Goal: Task Accomplishment & Management: Manage account settings

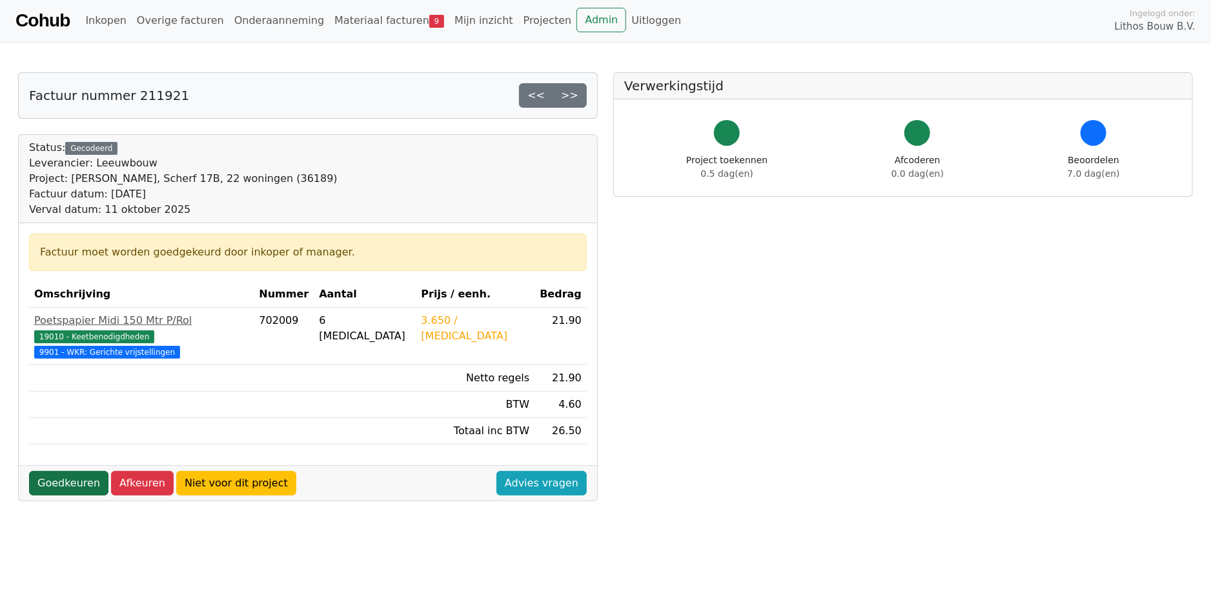
click at [51, 471] on link "Goedkeuren" at bounding box center [68, 483] width 79 height 25
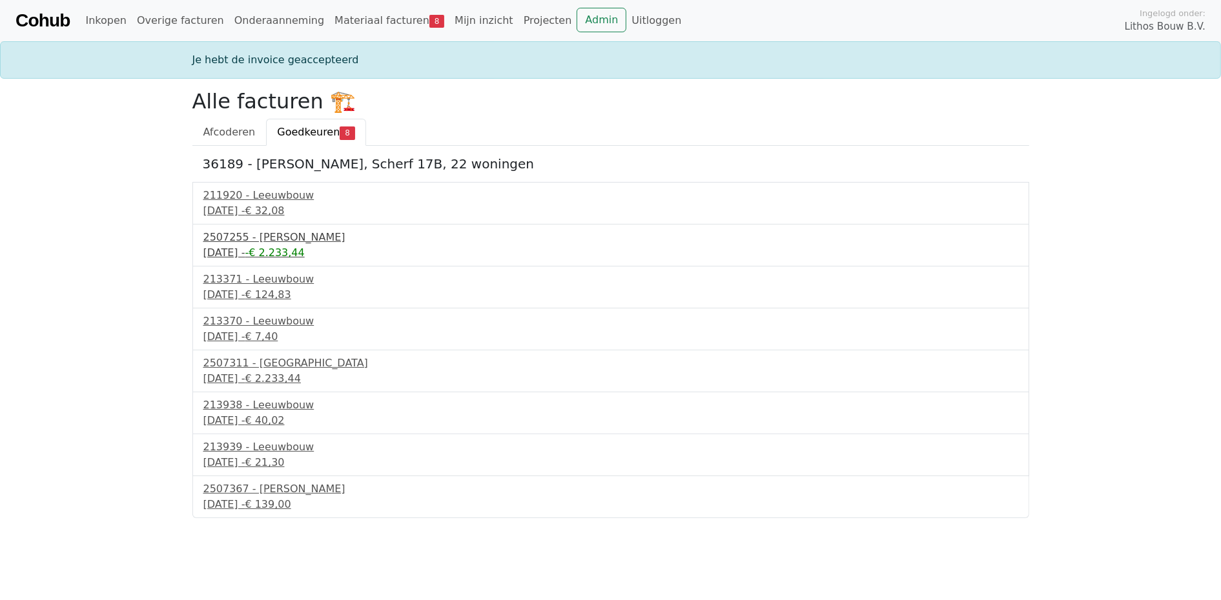
click at [296, 246] on div "[DATE] - -€ 2.233,44" at bounding box center [610, 252] width 815 height 15
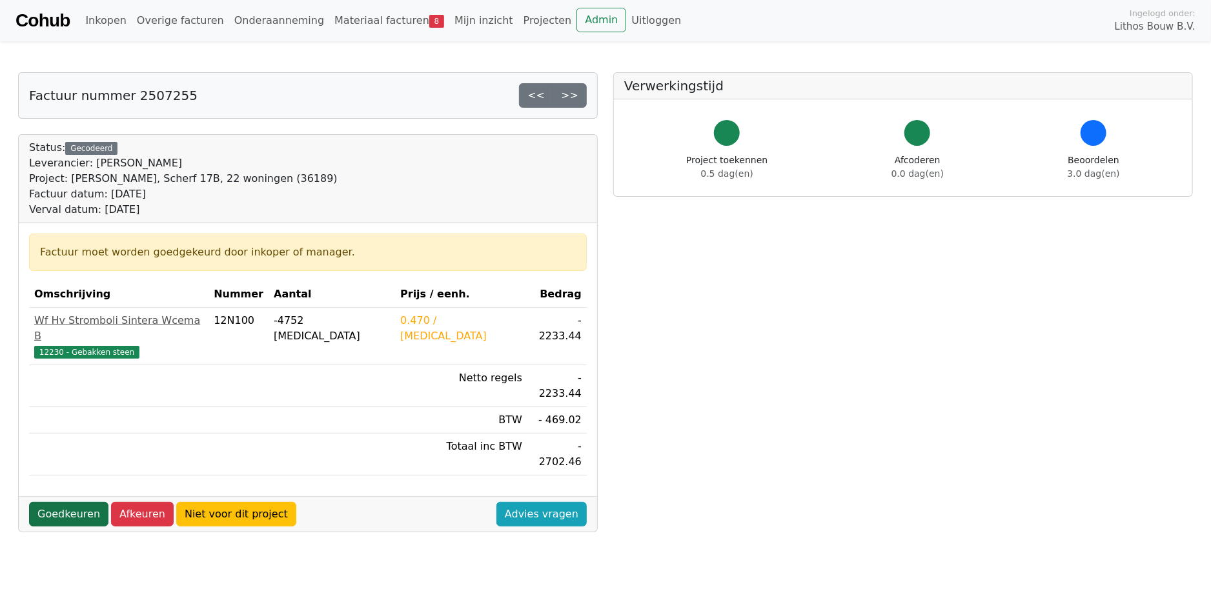
click at [65, 502] on link "Goedkeuren" at bounding box center [68, 514] width 79 height 25
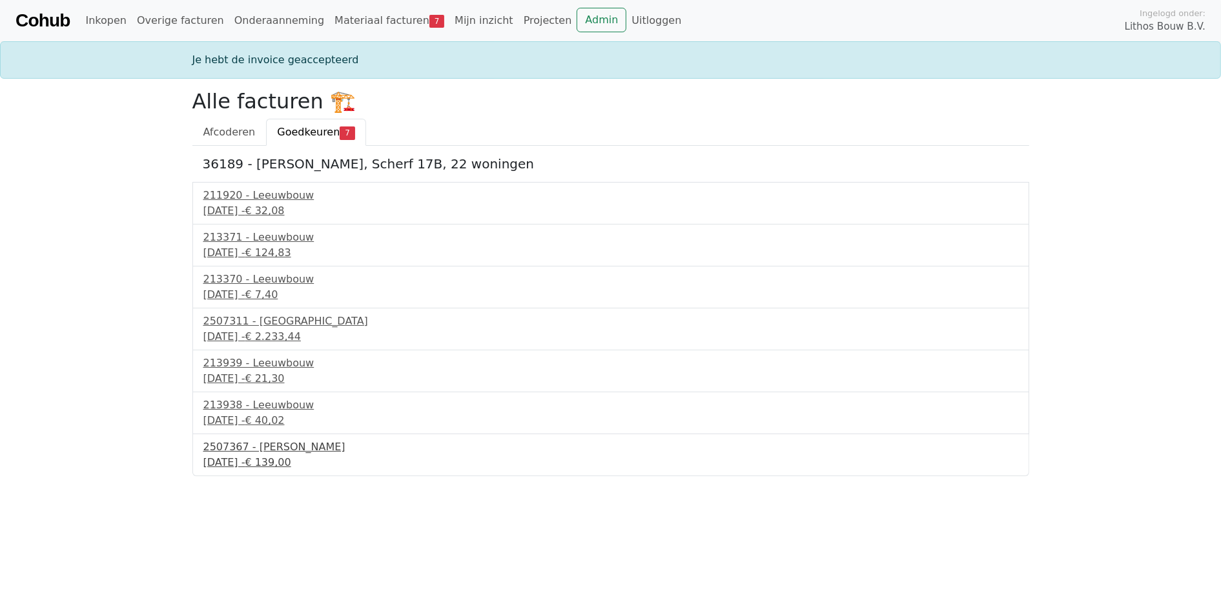
click at [255, 457] on div "18 september 2025 - € 139,00" at bounding box center [610, 462] width 815 height 15
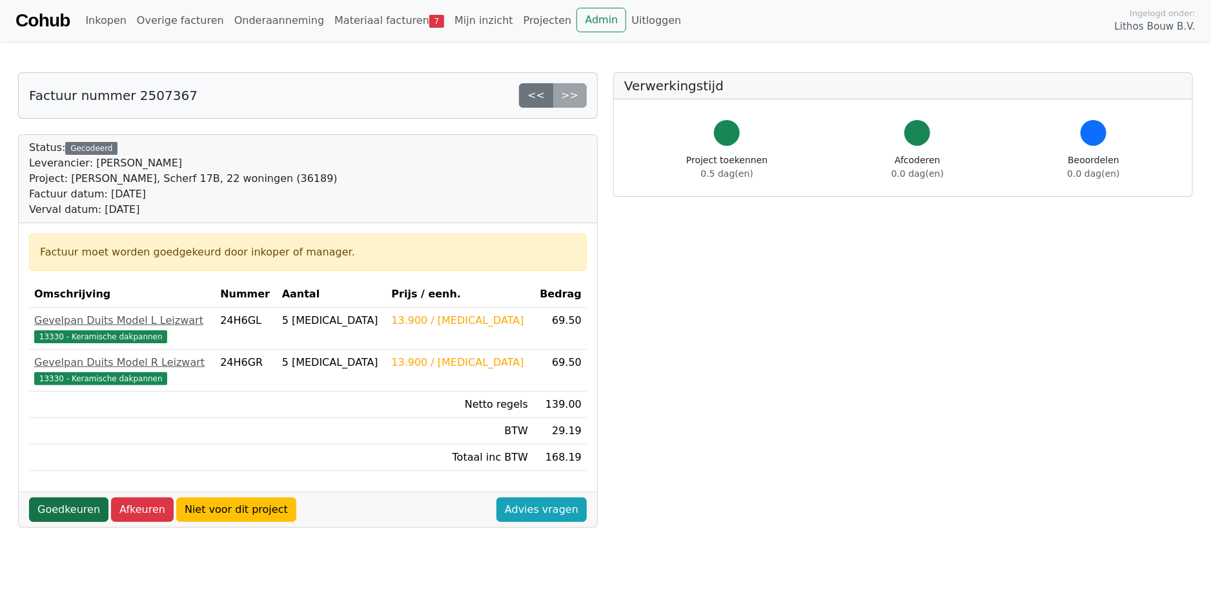
click at [81, 498] on link "Goedkeuren" at bounding box center [68, 510] width 79 height 25
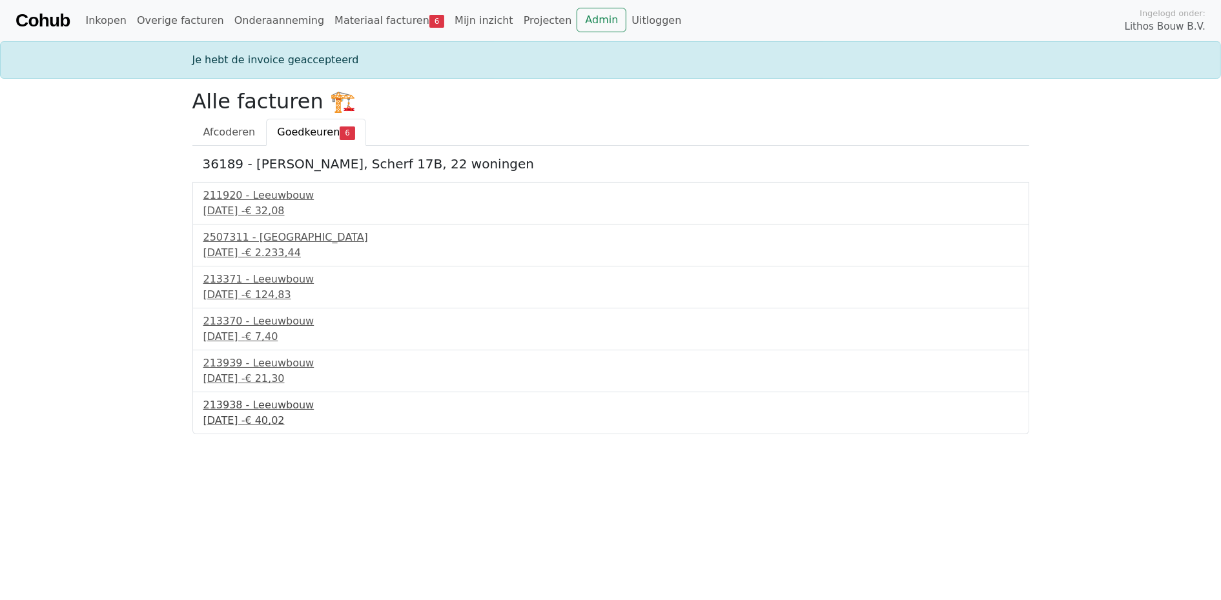
click at [284, 421] on span "€ 40,02" at bounding box center [264, 420] width 39 height 12
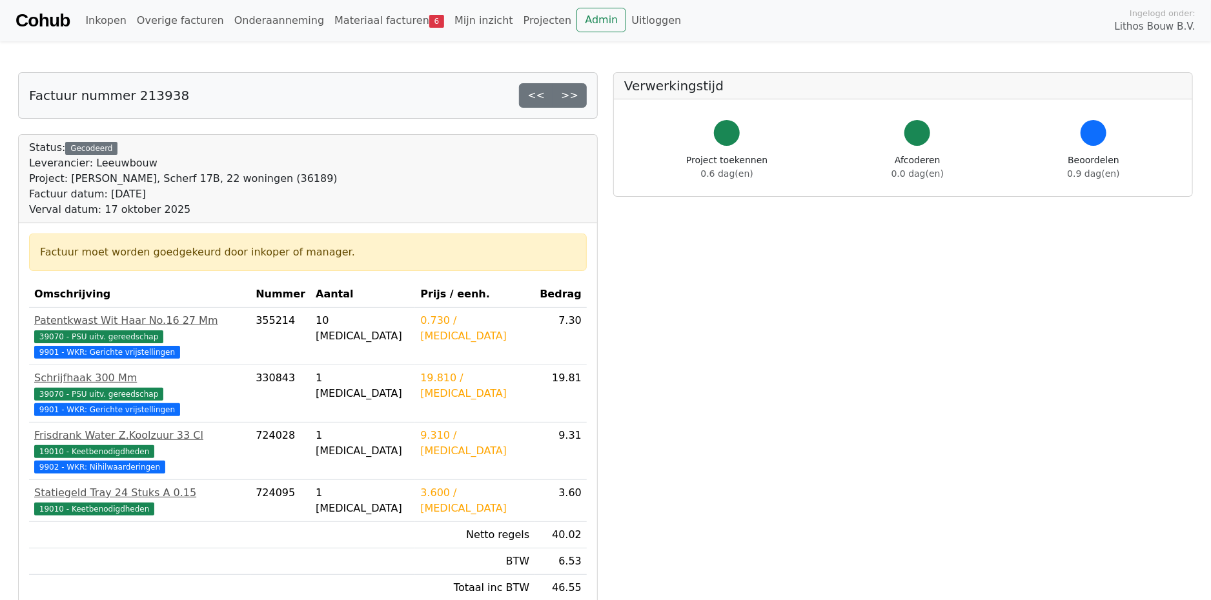
scroll to position [64, 0]
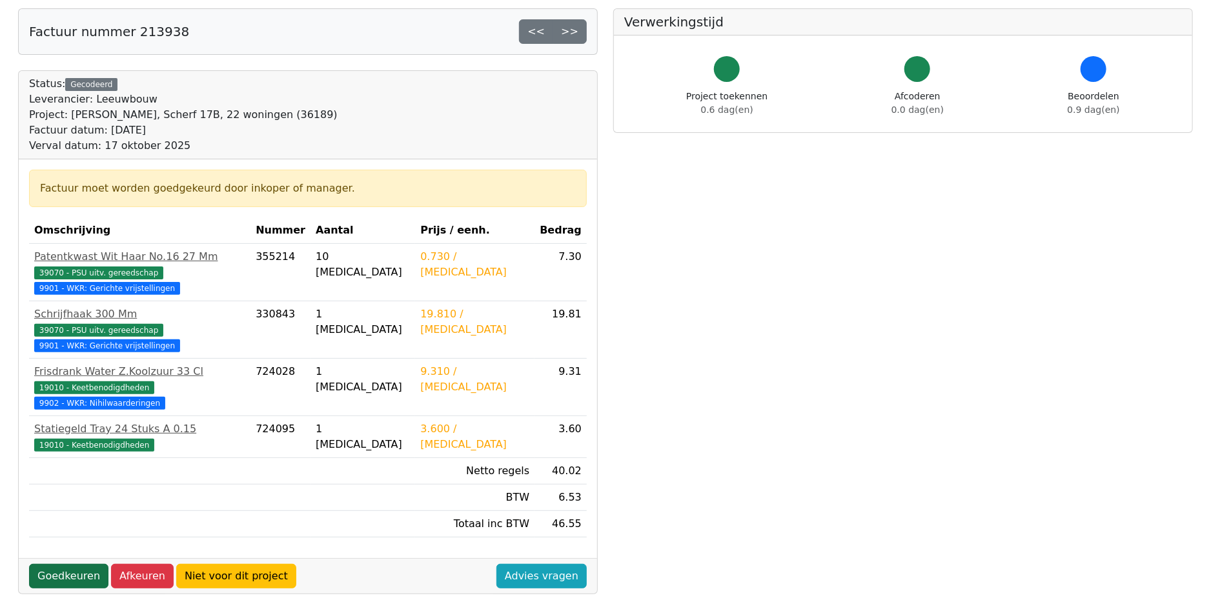
click at [72, 564] on link "Goedkeuren" at bounding box center [68, 576] width 79 height 25
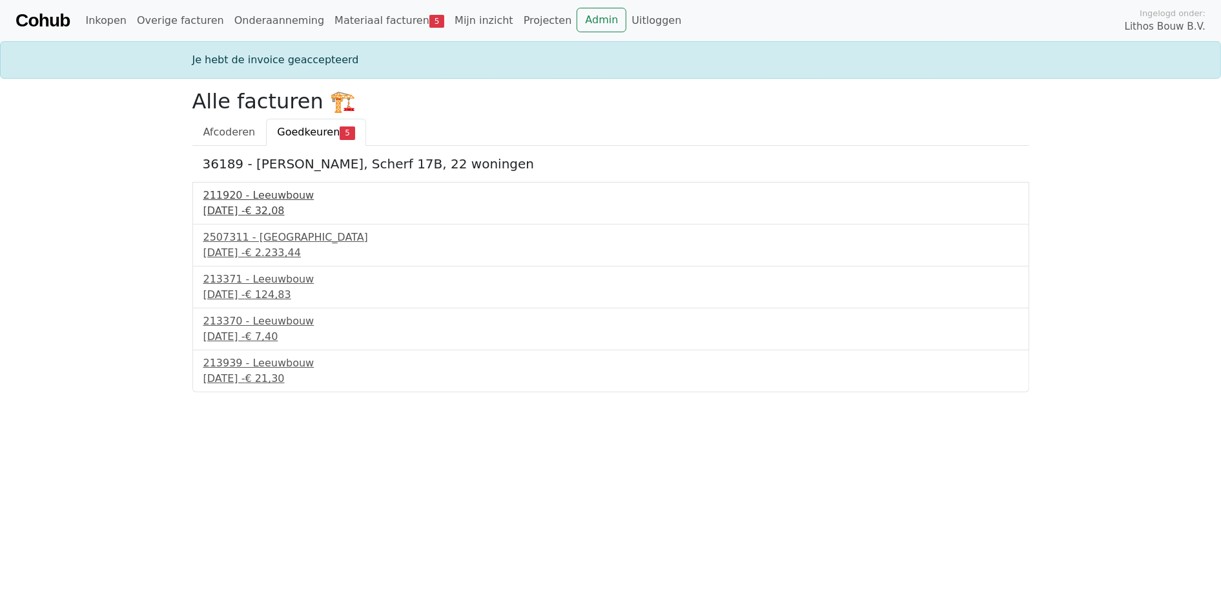
click at [239, 201] on div "211920 - Leeuwbouw" at bounding box center [610, 195] width 815 height 15
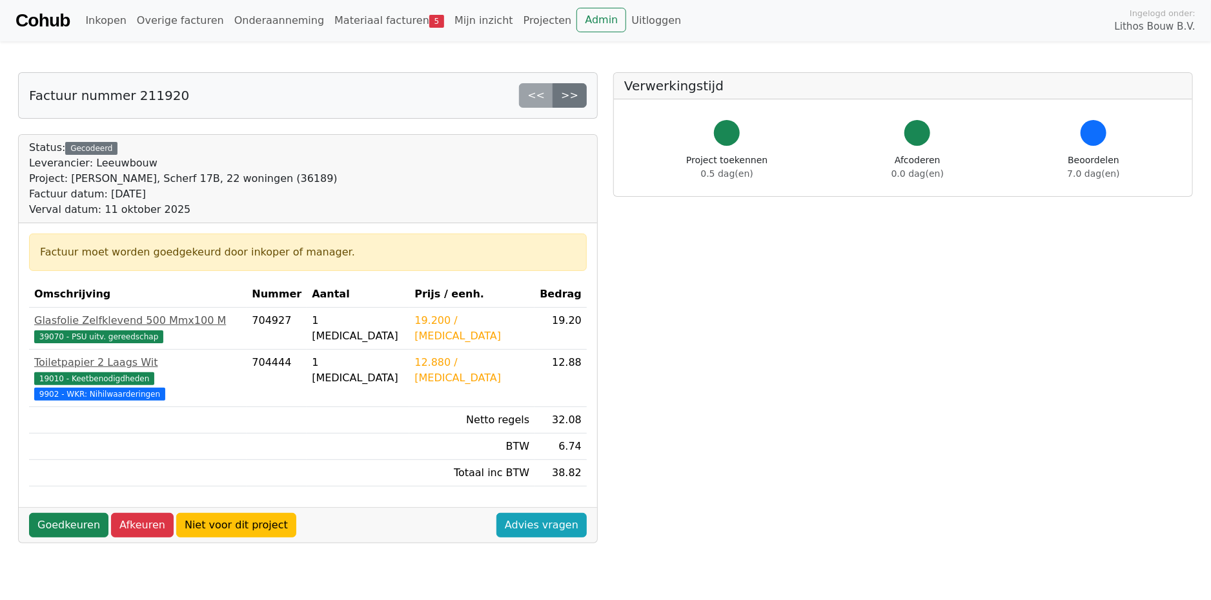
click at [54, 507] on div "Goedkeuren Afkeuren Niet voor dit project Advies vragen" at bounding box center [308, 525] width 578 height 36
click at [61, 513] on link "Goedkeuren" at bounding box center [68, 525] width 79 height 25
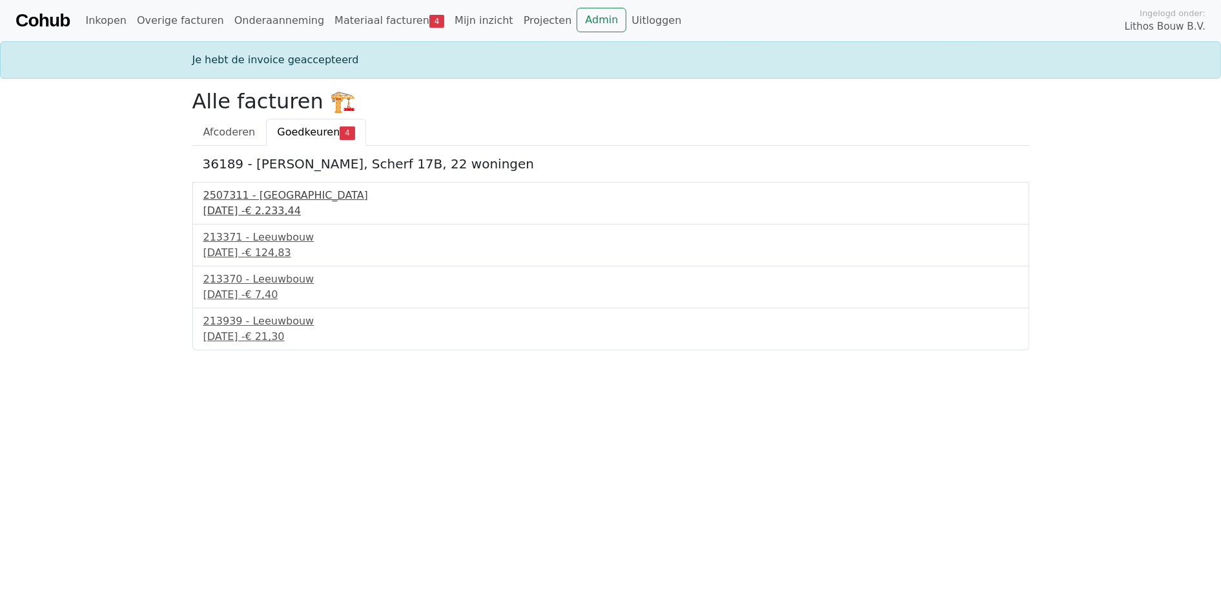
click at [263, 207] on div "[DATE] - € 2.233,44" at bounding box center [610, 210] width 815 height 15
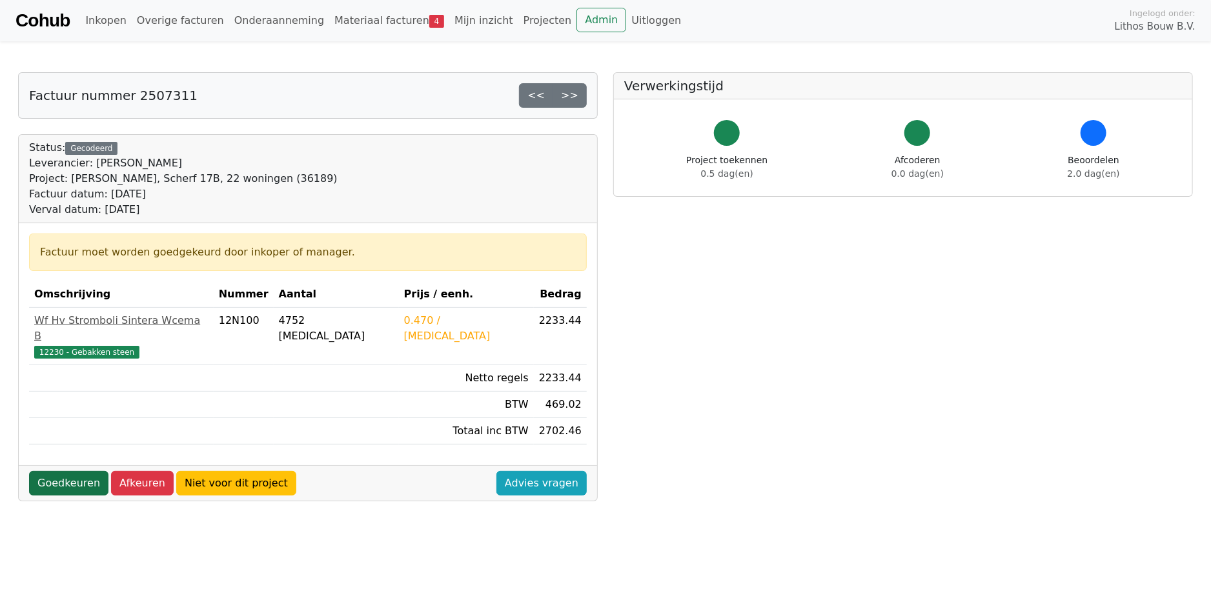
click at [65, 474] on link "Goedkeuren" at bounding box center [68, 483] width 79 height 25
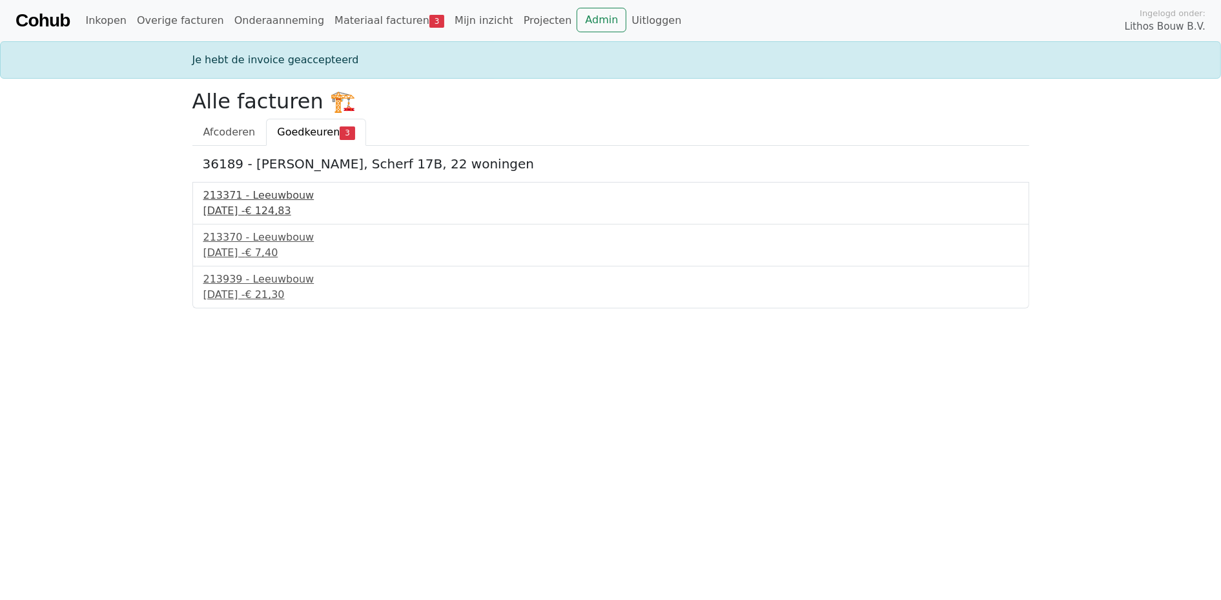
click at [282, 191] on div "213371 - Leeuwbouw" at bounding box center [610, 195] width 815 height 15
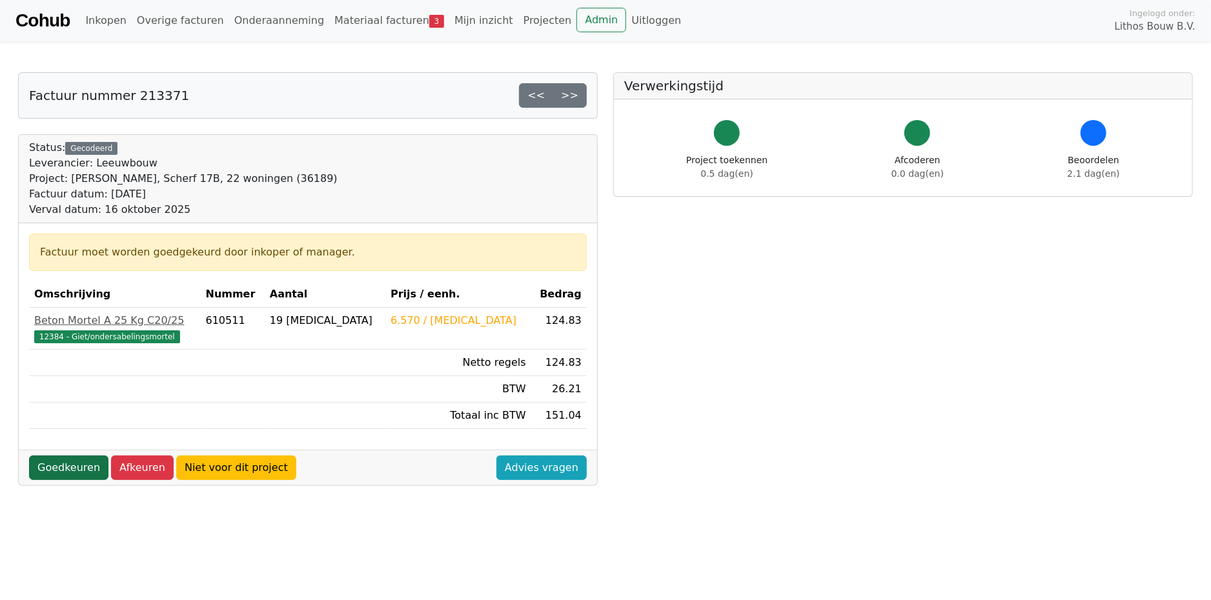
click at [68, 465] on link "Goedkeuren" at bounding box center [68, 468] width 79 height 25
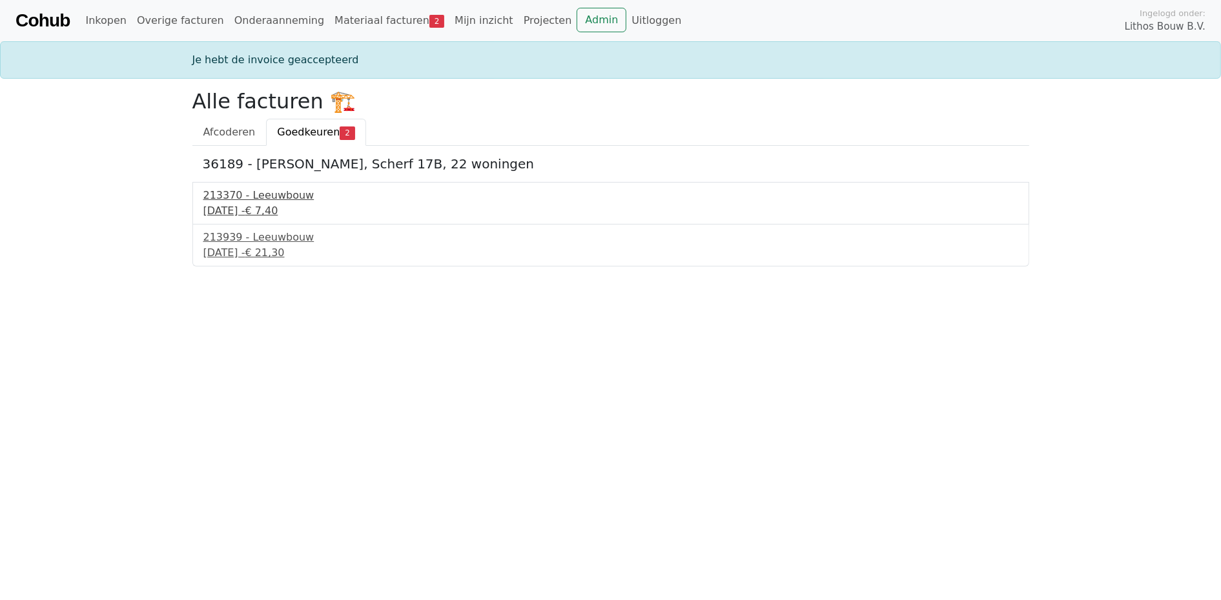
click at [251, 194] on div "213370 - Leeuwbouw" at bounding box center [610, 195] width 815 height 15
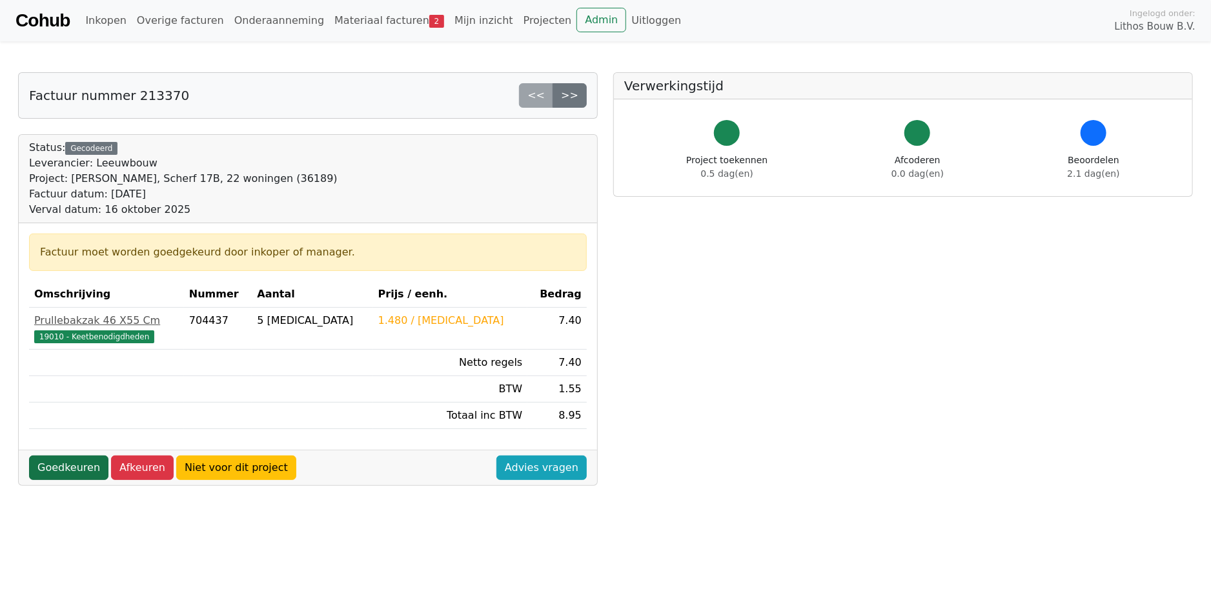
click at [75, 466] on link "Goedkeuren" at bounding box center [68, 468] width 79 height 25
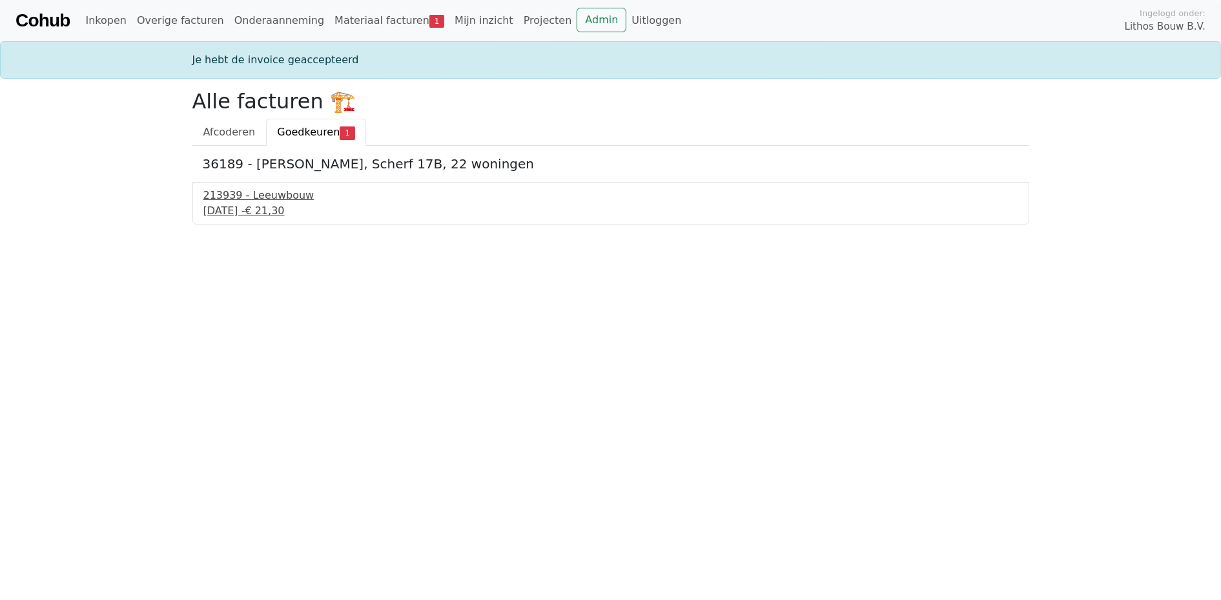
click at [284, 206] on div "[DATE] - € 21,30" at bounding box center [610, 210] width 815 height 15
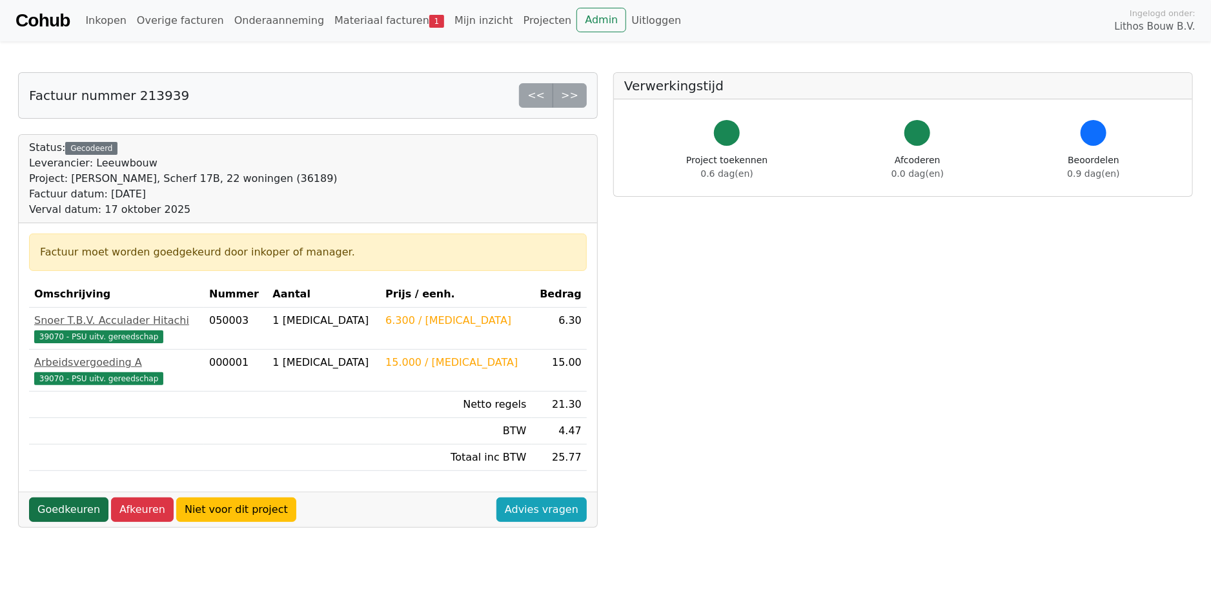
click at [67, 503] on link "Goedkeuren" at bounding box center [68, 510] width 79 height 25
